Goal: Task Accomplishment & Management: Use online tool/utility

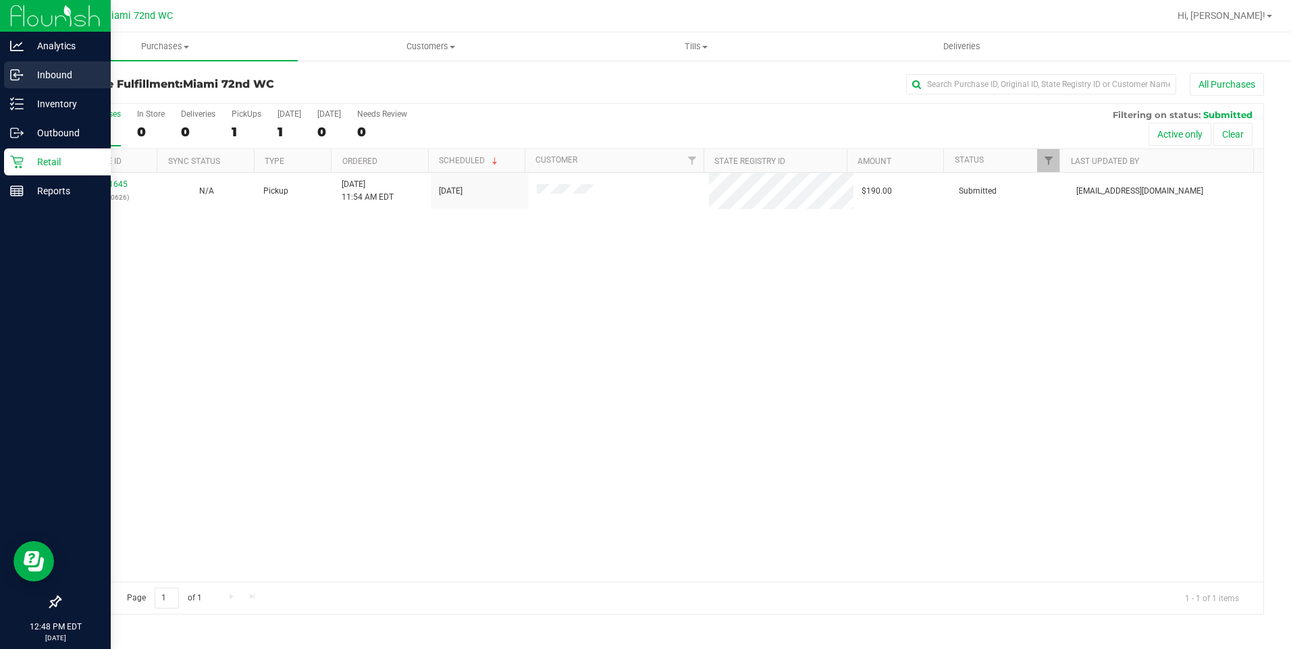
click at [65, 74] on p "Inbound" at bounding box center [64, 75] width 81 height 16
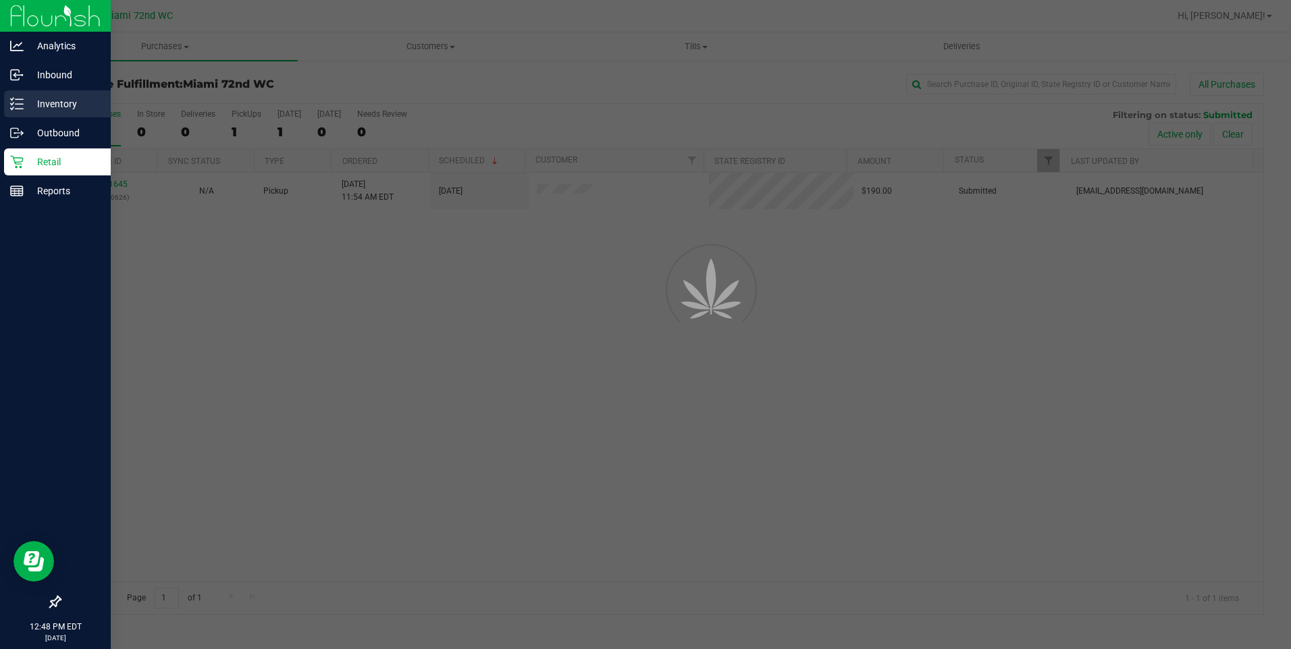
click at [62, 95] on div "Inventory" at bounding box center [57, 103] width 107 height 27
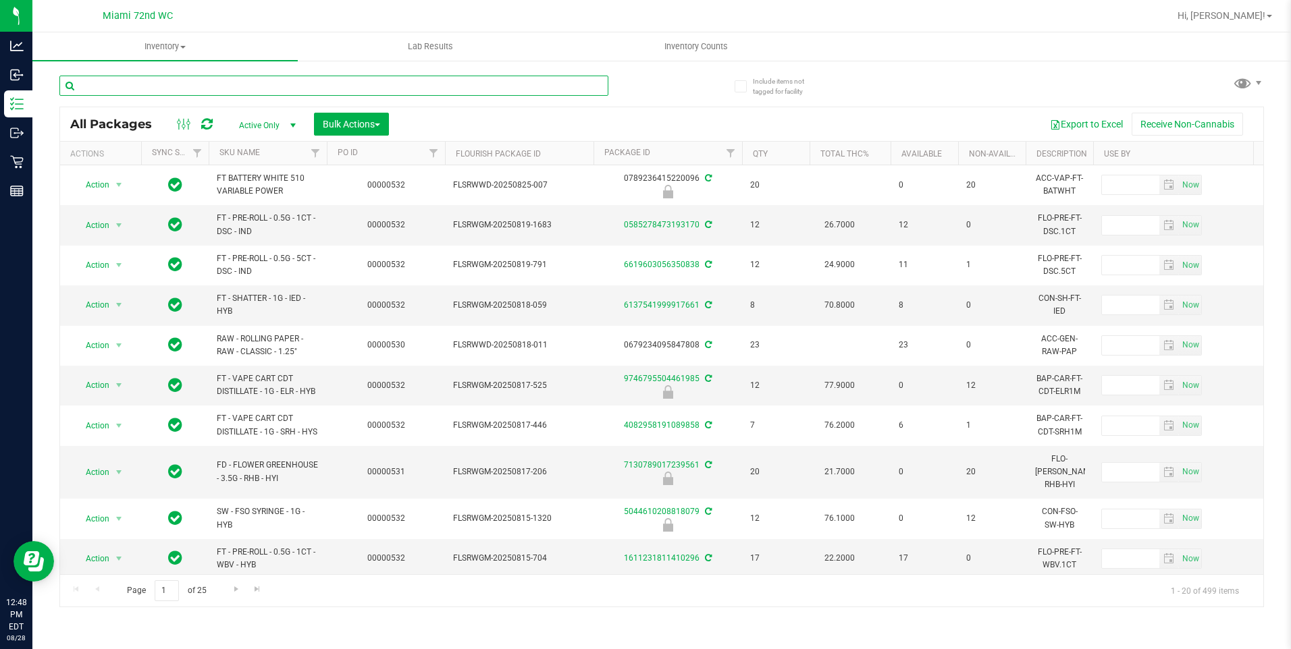
click at [444, 84] on input "text" at bounding box center [333, 86] width 549 height 20
type input "0112311065524660"
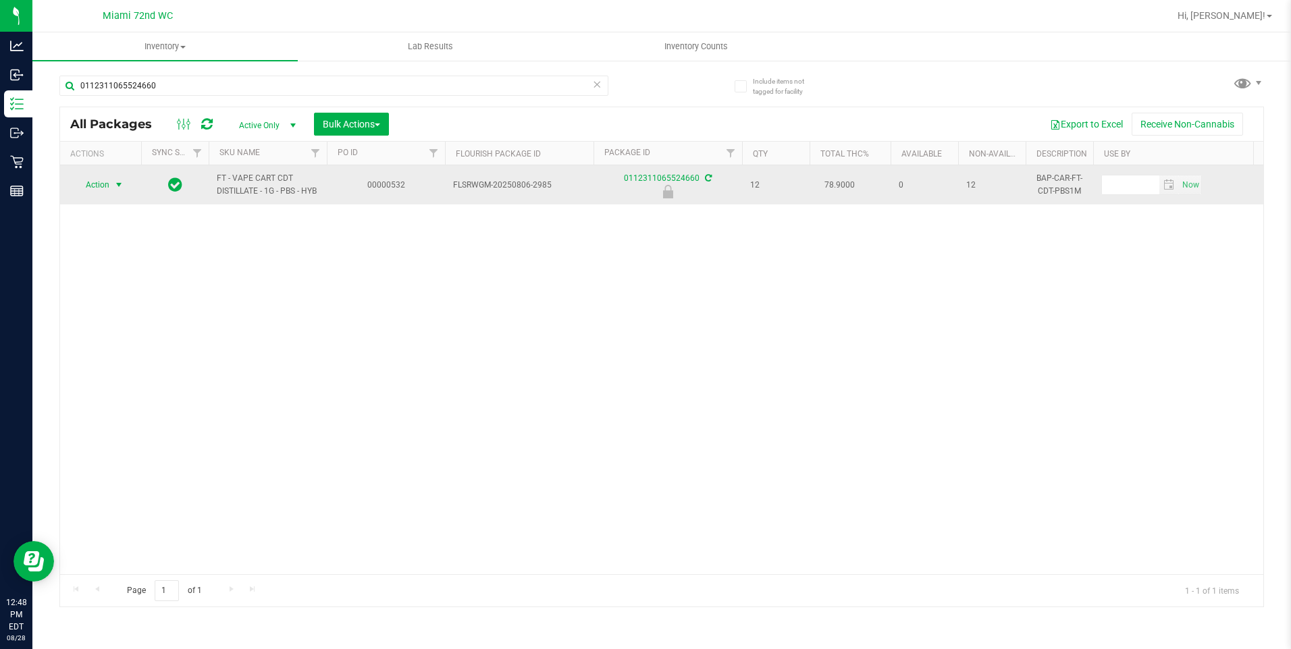
click at [104, 177] on span "Action" at bounding box center [92, 185] width 36 height 19
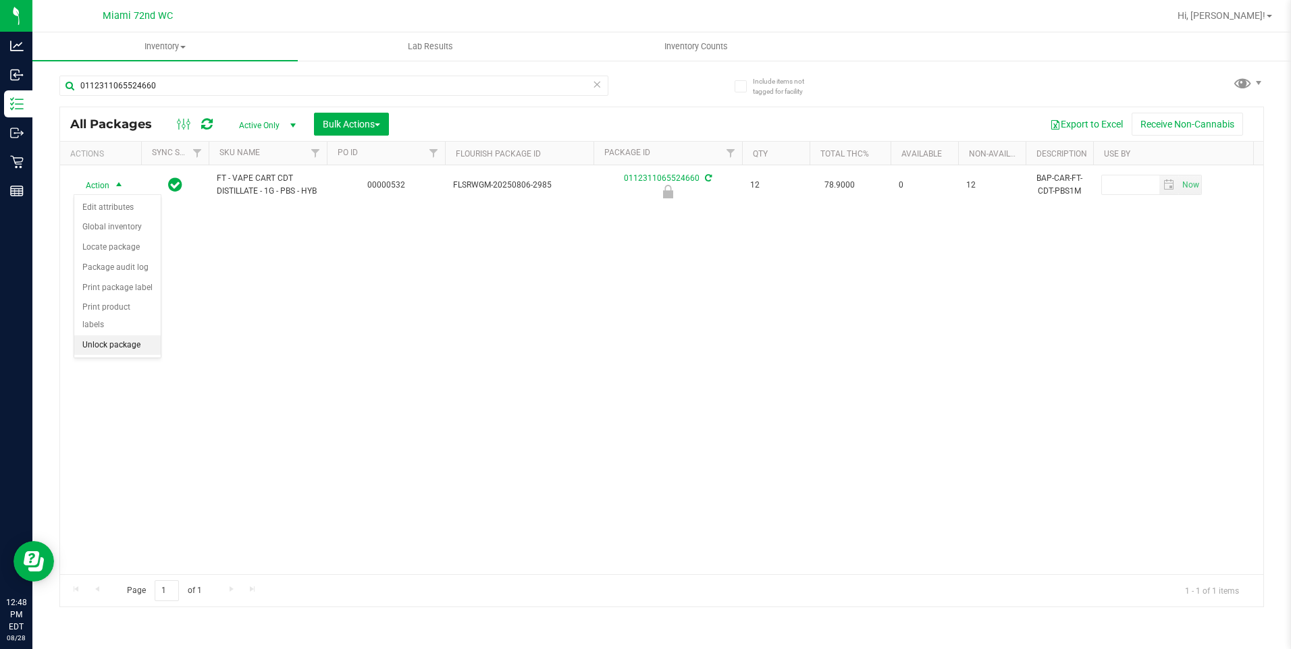
click at [140, 336] on li "Unlock package" at bounding box center [117, 346] width 86 height 20
